Goal: Information Seeking & Learning: Understand process/instructions

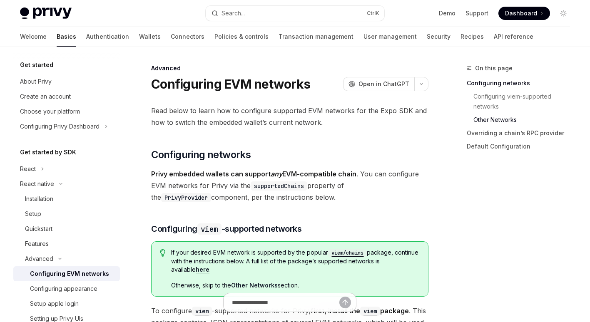
scroll to position [884, 0]
